Goal: Information Seeking & Learning: Learn about a topic

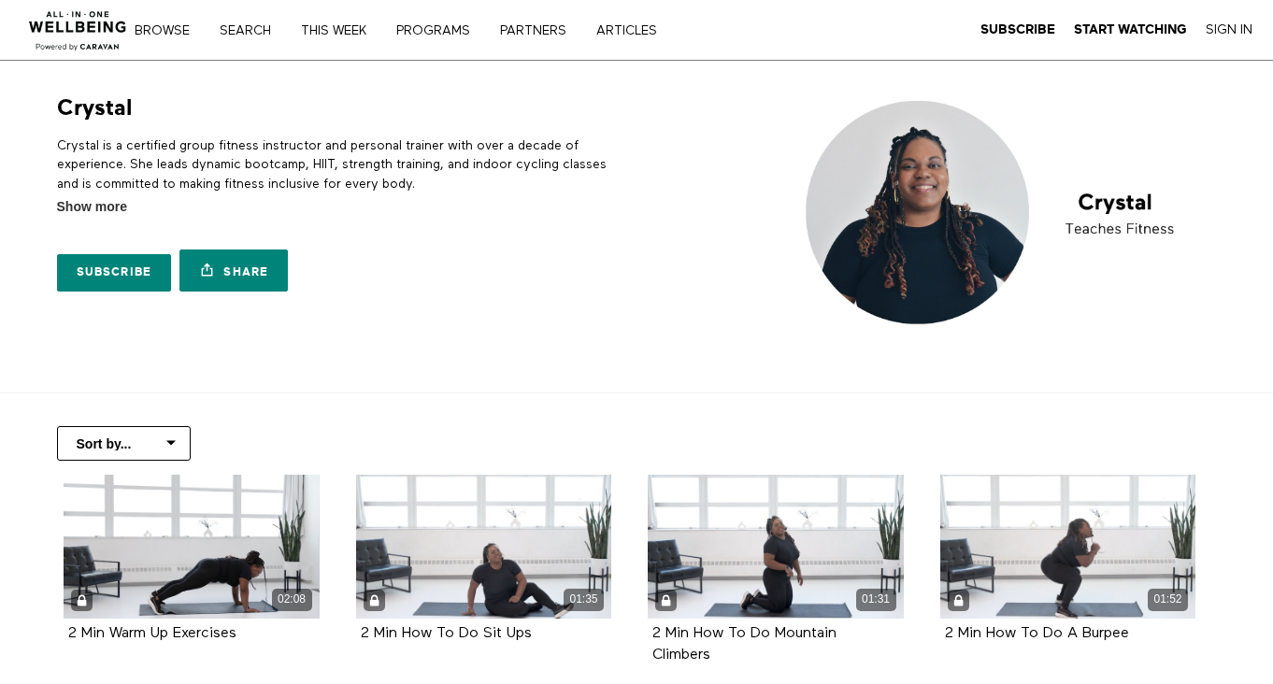
click at [175, 33] on link "Browse" at bounding box center [168, 30] width 81 height 13
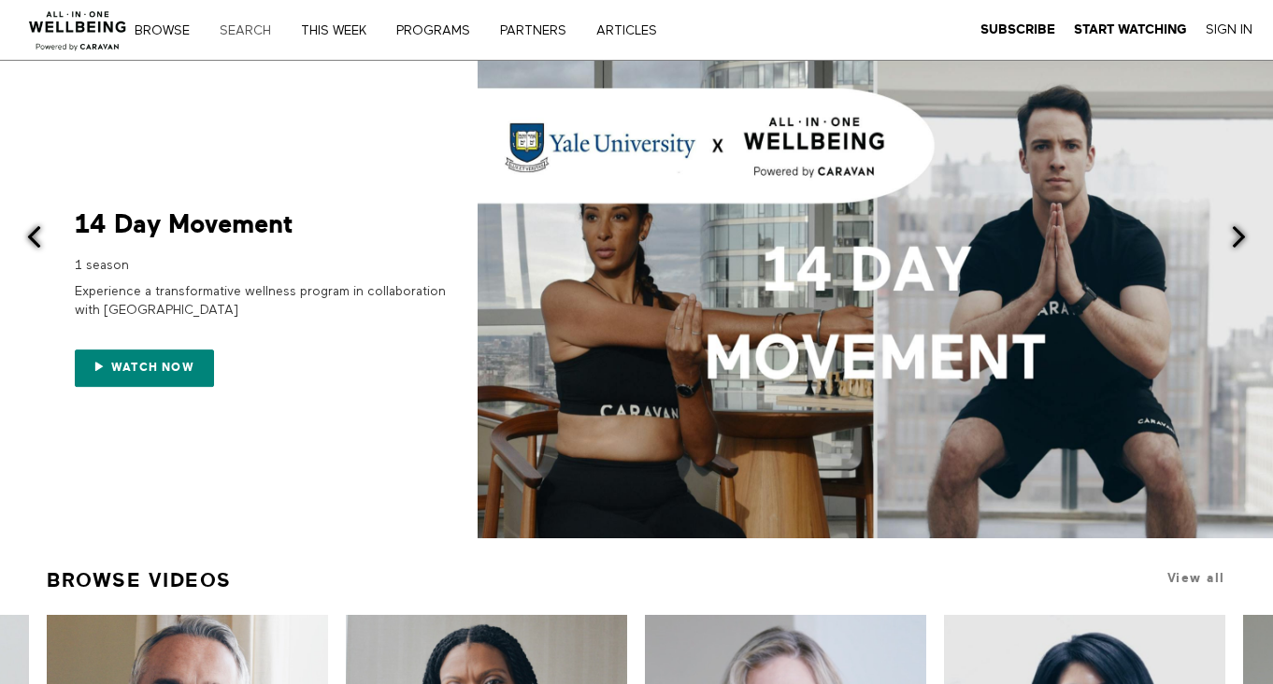
click at [256, 33] on link "Search" at bounding box center [252, 30] width 78 height 13
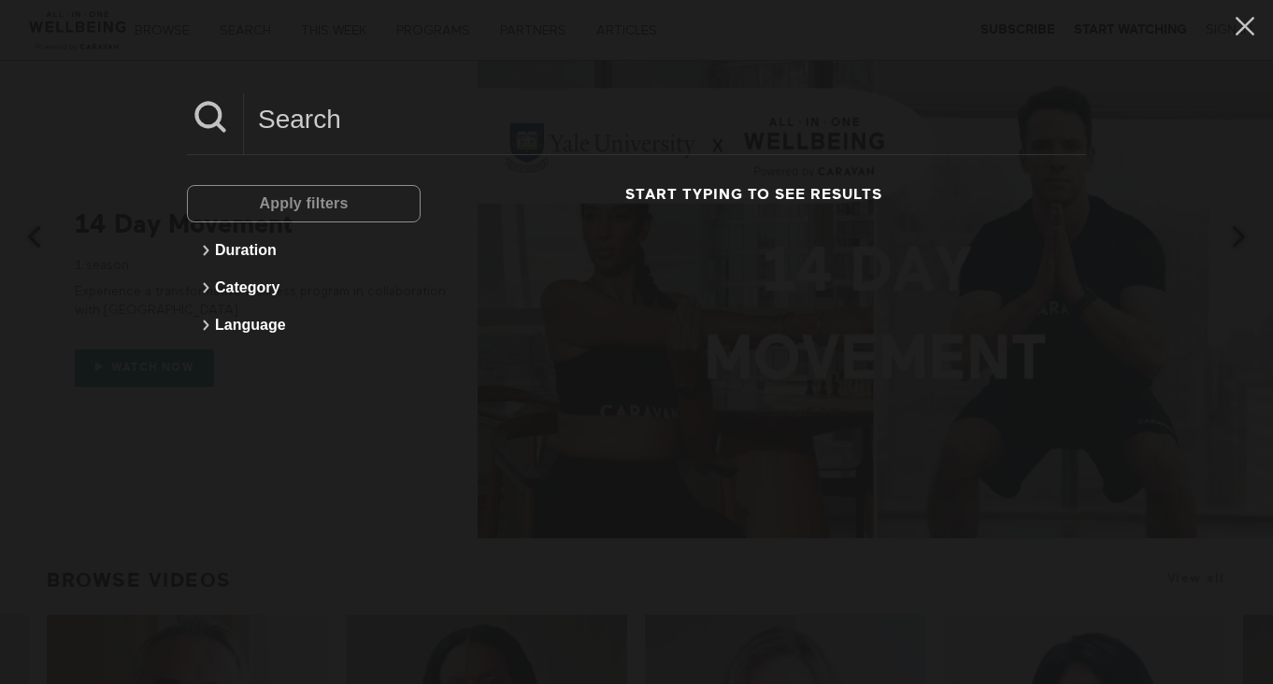
click at [354, 105] on input at bounding box center [665, 118] width 842 height 51
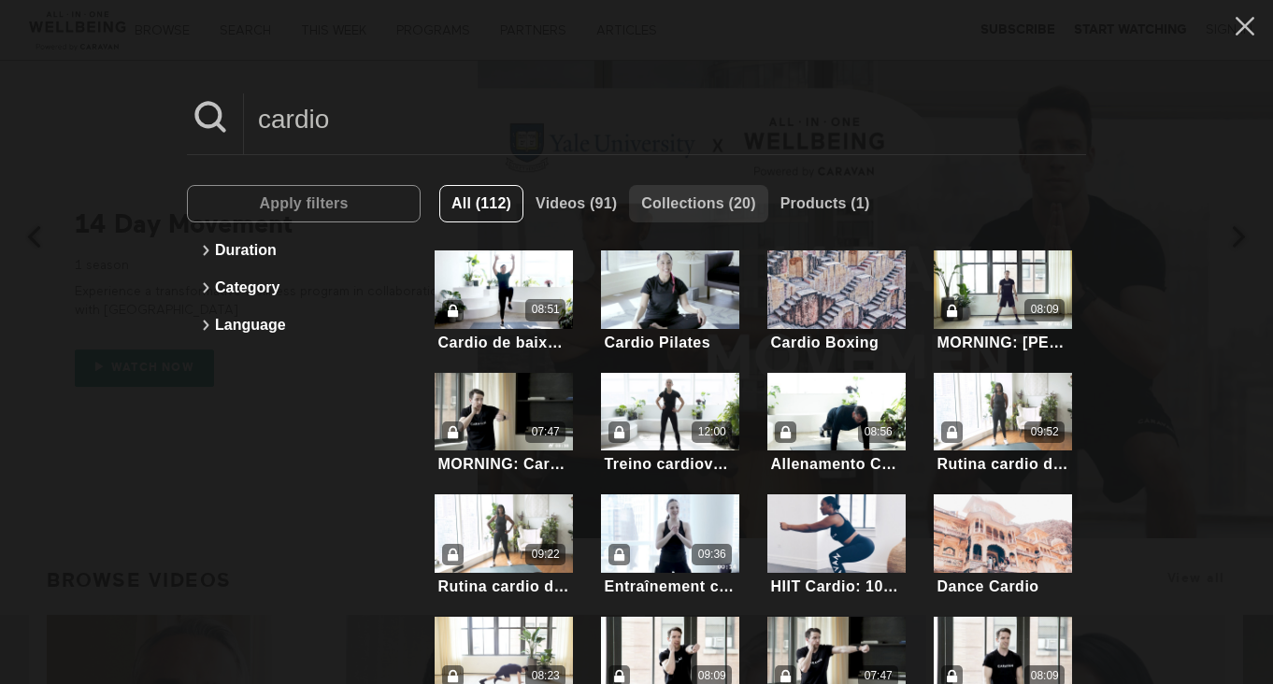
type input "cardio"
click at [705, 192] on span "Collections (20)" at bounding box center [698, 204] width 114 height 36
